Goal: Information Seeking & Learning: Learn about a topic

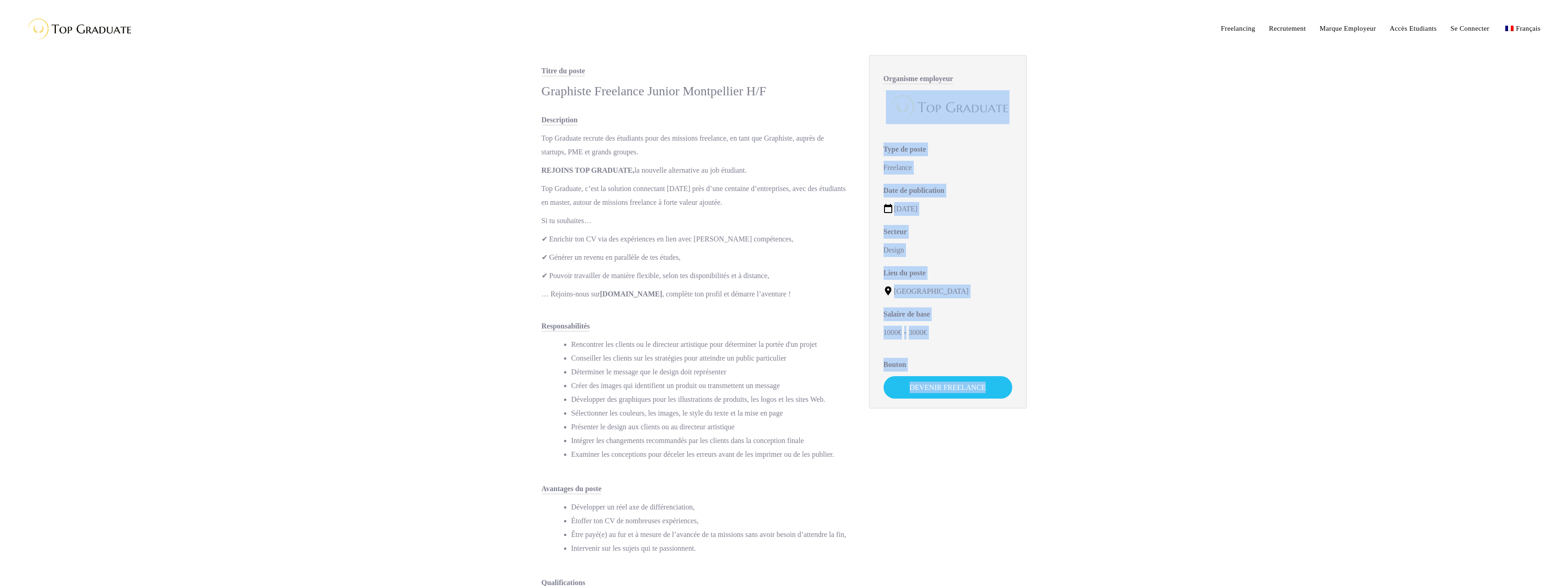
drag, startPoint x: 885, startPoint y: 98, endPoint x: 1039, endPoint y: 125, distance: 156.3
click at [1038, 125] on div "Titre du poste Graphiste Freelance Junior Montpellier H/F Description Top Gradu…" at bounding box center [785, 404] width 522 height 809
click at [1043, 128] on div "Titre du poste Graphiste Freelance Junior Montpellier H/F Description Top Gradu…" at bounding box center [785, 404] width 522 height 809
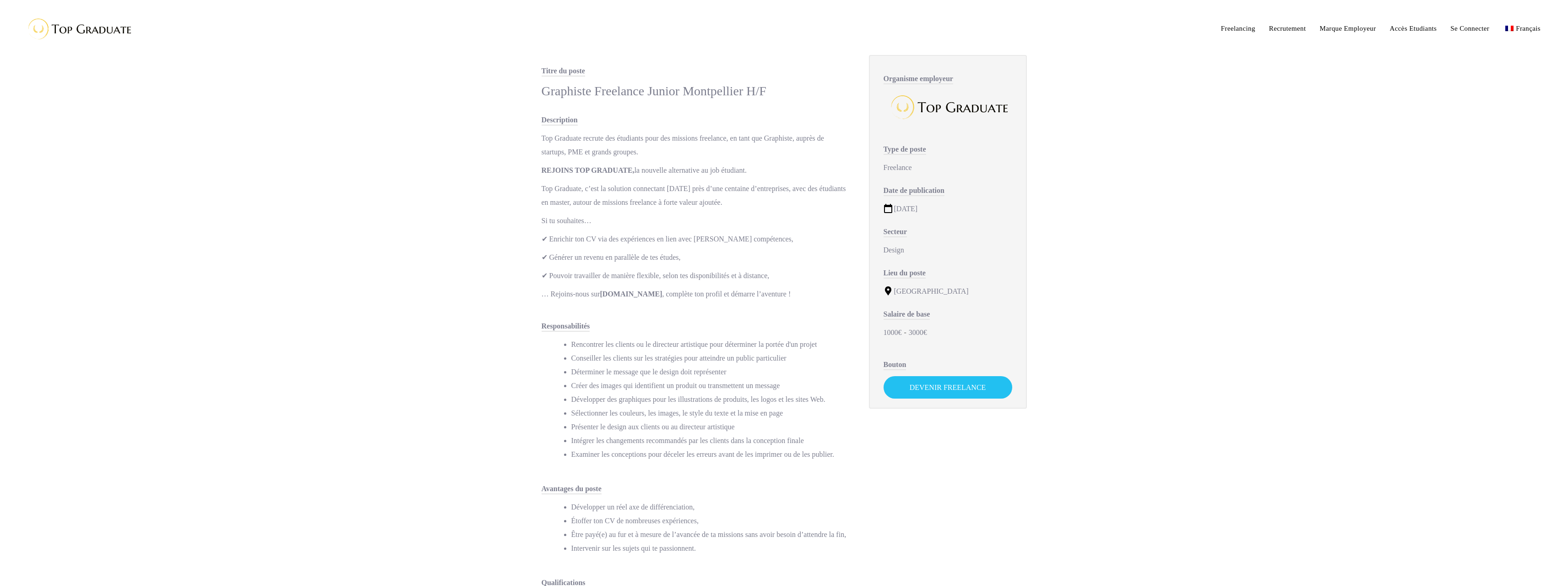
drag, startPoint x: 933, startPoint y: 207, endPoint x: 1003, endPoint y: 360, distance: 168.3
click at [1003, 360] on div "Organisme employeur Type de poste Freelance Date de publication [DATE] Secteur …" at bounding box center [947, 231] width 158 height 353
click at [1074, 340] on main "Titre du poste Graphiste Freelance Junior Montpellier H/F Description Top Gradu…" at bounding box center [784, 414] width 1568 height 828
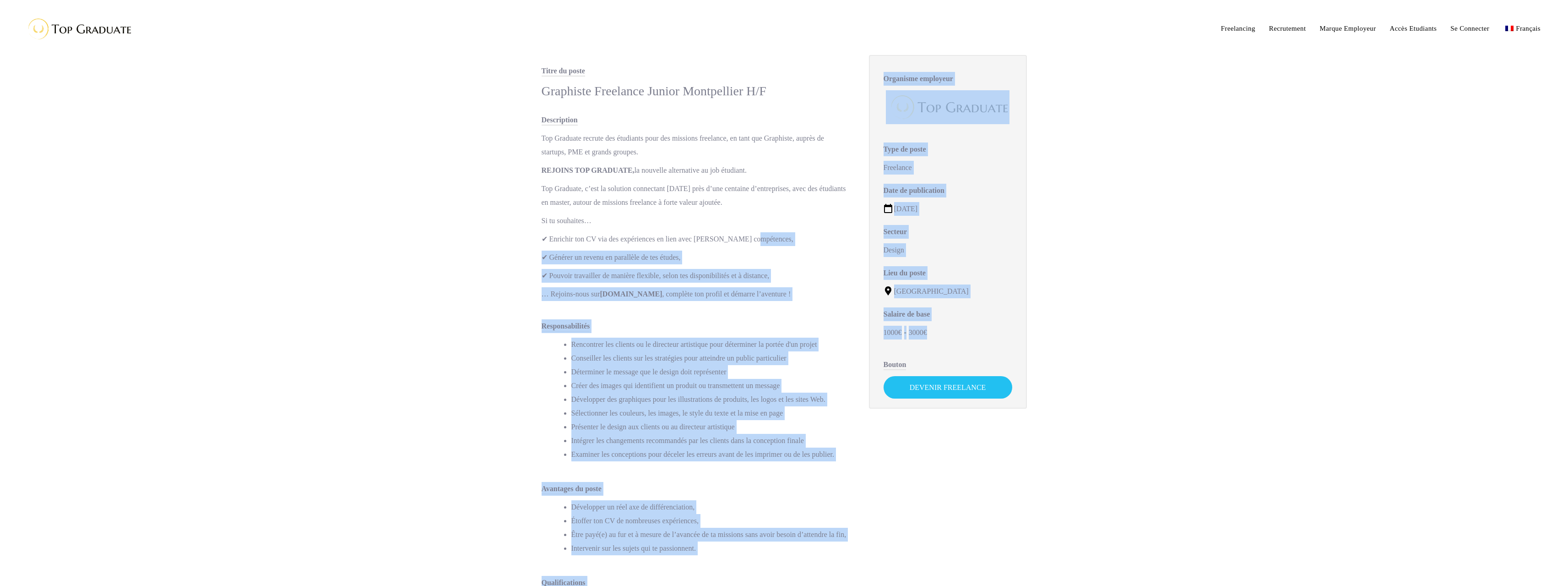
drag, startPoint x: 921, startPoint y: 335, endPoint x: 851, endPoint y: 229, distance: 127.0
click at [851, 229] on div "Titre du poste Graphiste Freelance Junior Montpellier H/F Description Top Gradu…" at bounding box center [784, 423] width 504 height 773
click at [845, 238] on p "✔ Enrichir ton CV via des expériences en lien avec [PERSON_NAME] compétences," at bounding box center [696, 238] width 309 height 14
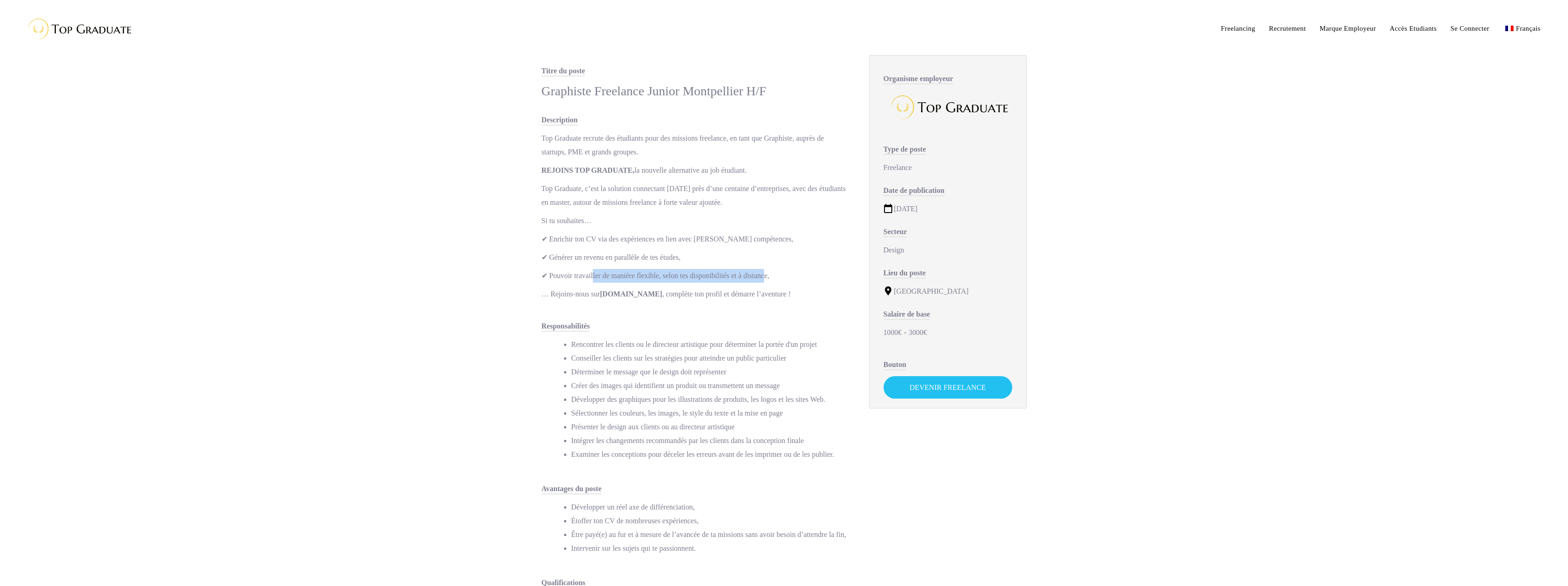
drag, startPoint x: 594, startPoint y: 275, endPoint x: 765, endPoint y: 281, distance: 171.1
click at [765, 281] on p "✔ Pouvoir travailler de manière flexible, selon tes disponibilités et à distanc…" at bounding box center [696, 276] width 309 height 14
drag, startPoint x: 539, startPoint y: 293, endPoint x: 621, endPoint y: 300, distance: 82.3
click at [621, 300] on div "Titre du poste Graphiste Freelance Junior Montpellier H/F Description Top Gradu…" at bounding box center [696, 429] width 327 height 731
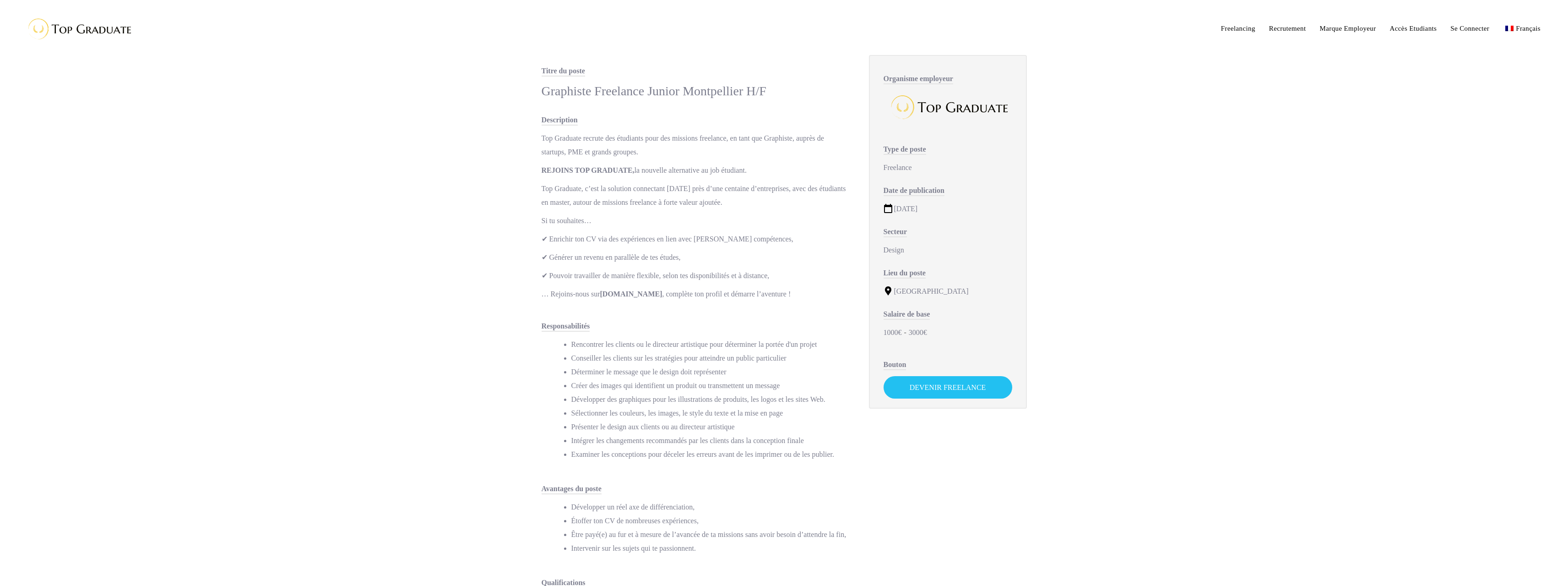
click at [660, 301] on div "Description Top Graduate recrute des étudiants pour des missions freelance, en …" at bounding box center [696, 209] width 309 height 192
